Goal: Navigation & Orientation: Find specific page/section

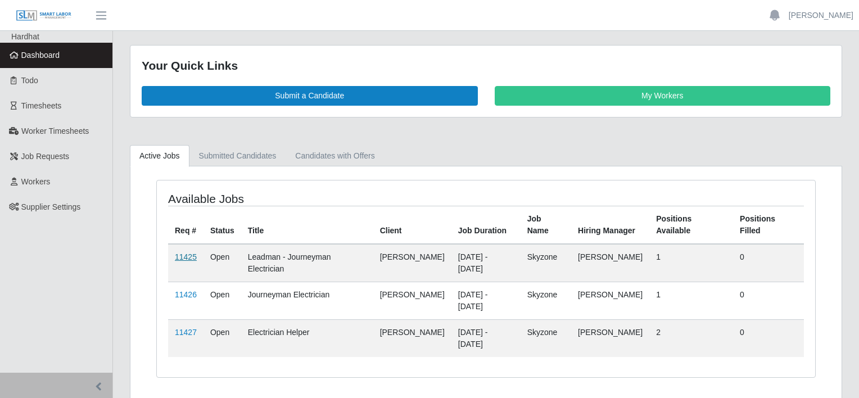
click at [181, 253] on link "11425" at bounding box center [186, 257] width 22 height 9
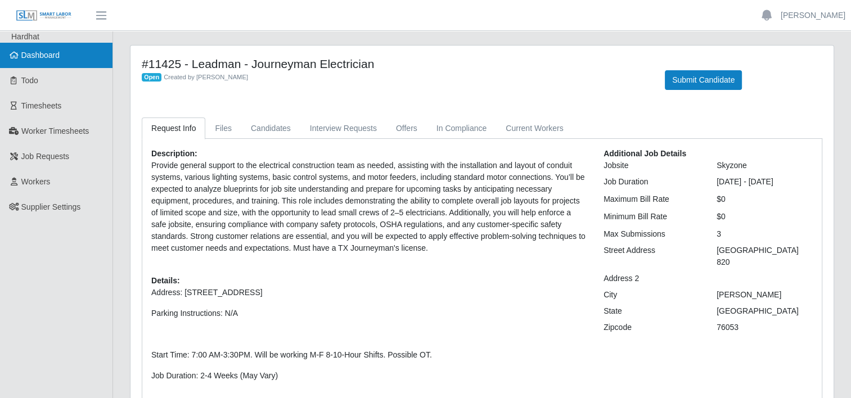
click at [52, 57] on span "Dashboard" at bounding box center [40, 55] width 39 height 9
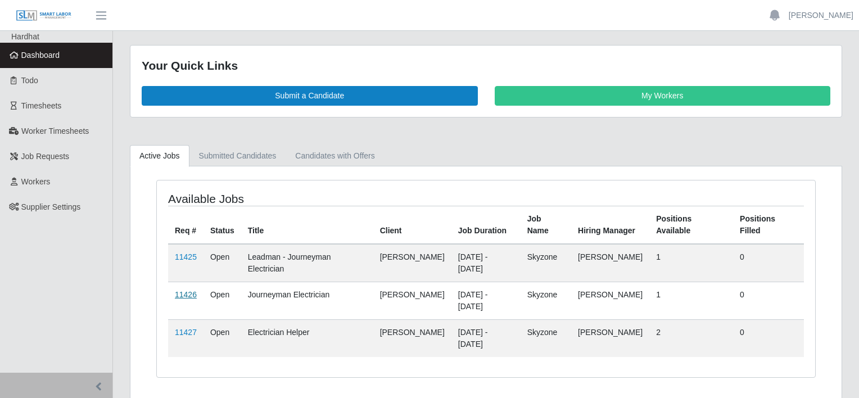
click at [184, 290] on link "11426" at bounding box center [186, 294] width 22 height 9
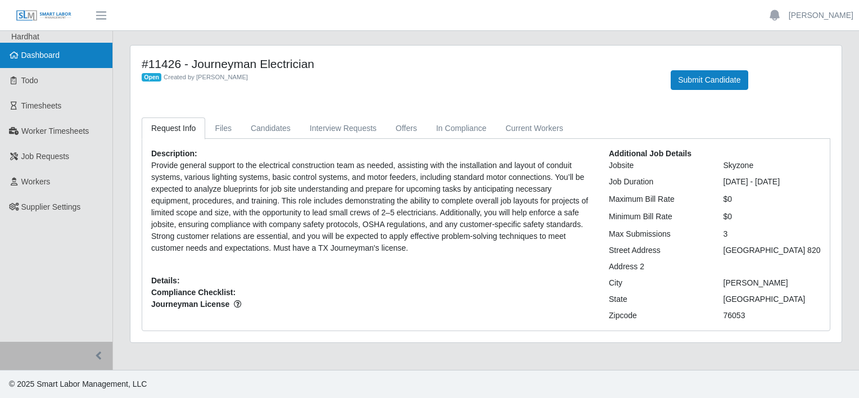
click at [47, 51] on span "Dashboard" at bounding box center [40, 55] width 39 height 9
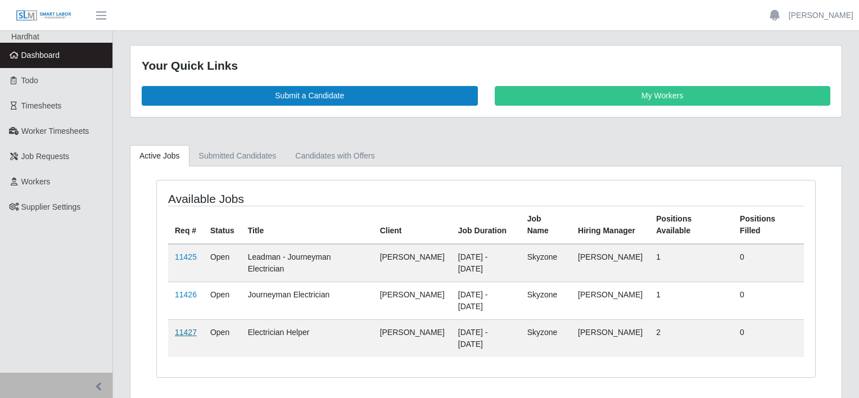
click at [184, 328] on link "11427" at bounding box center [186, 332] width 22 height 9
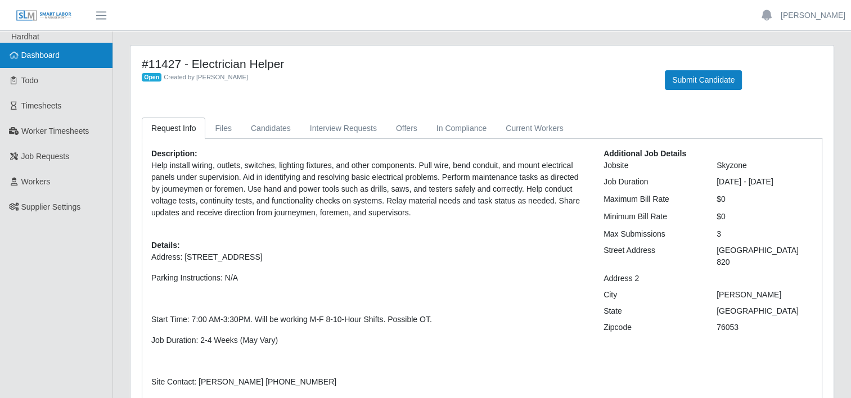
click at [35, 61] on link "Dashboard" at bounding box center [56, 55] width 112 height 25
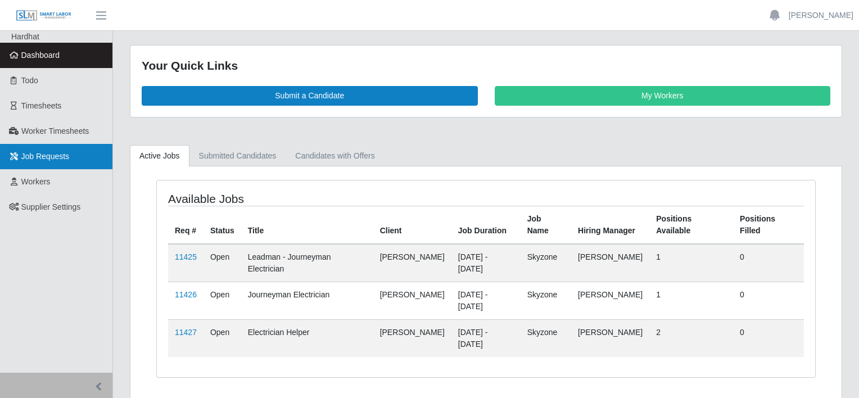
click at [71, 159] on link "Job Requests" at bounding box center [56, 156] width 112 height 25
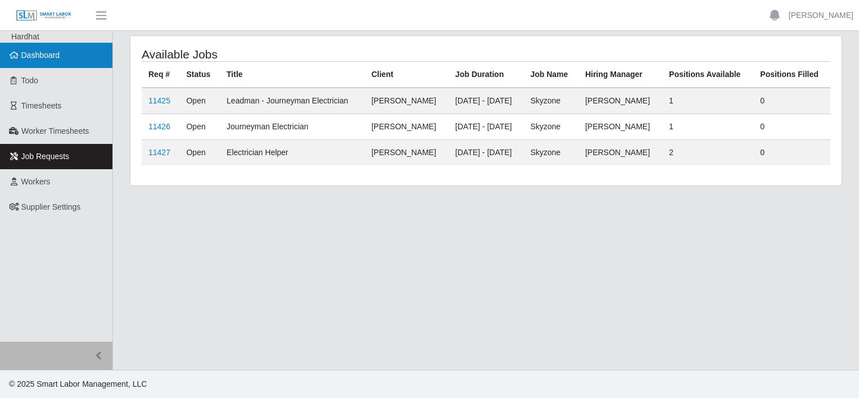
click at [38, 56] on span "Dashboard" at bounding box center [40, 55] width 39 height 9
